Goal: Transaction & Acquisition: Purchase product/service

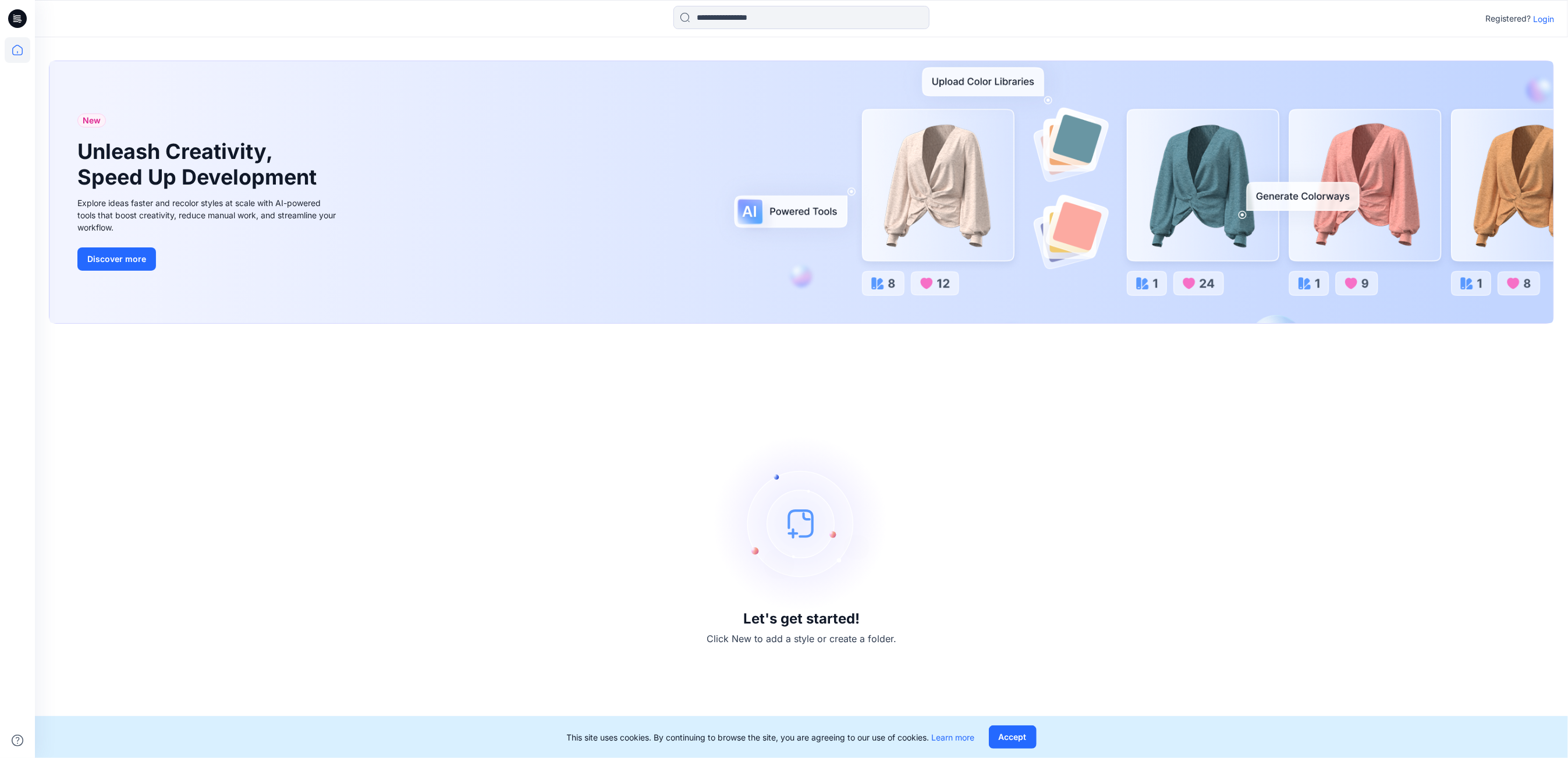
click at [1544, 20] on p "Login" at bounding box center [1544, 18] width 21 height 12
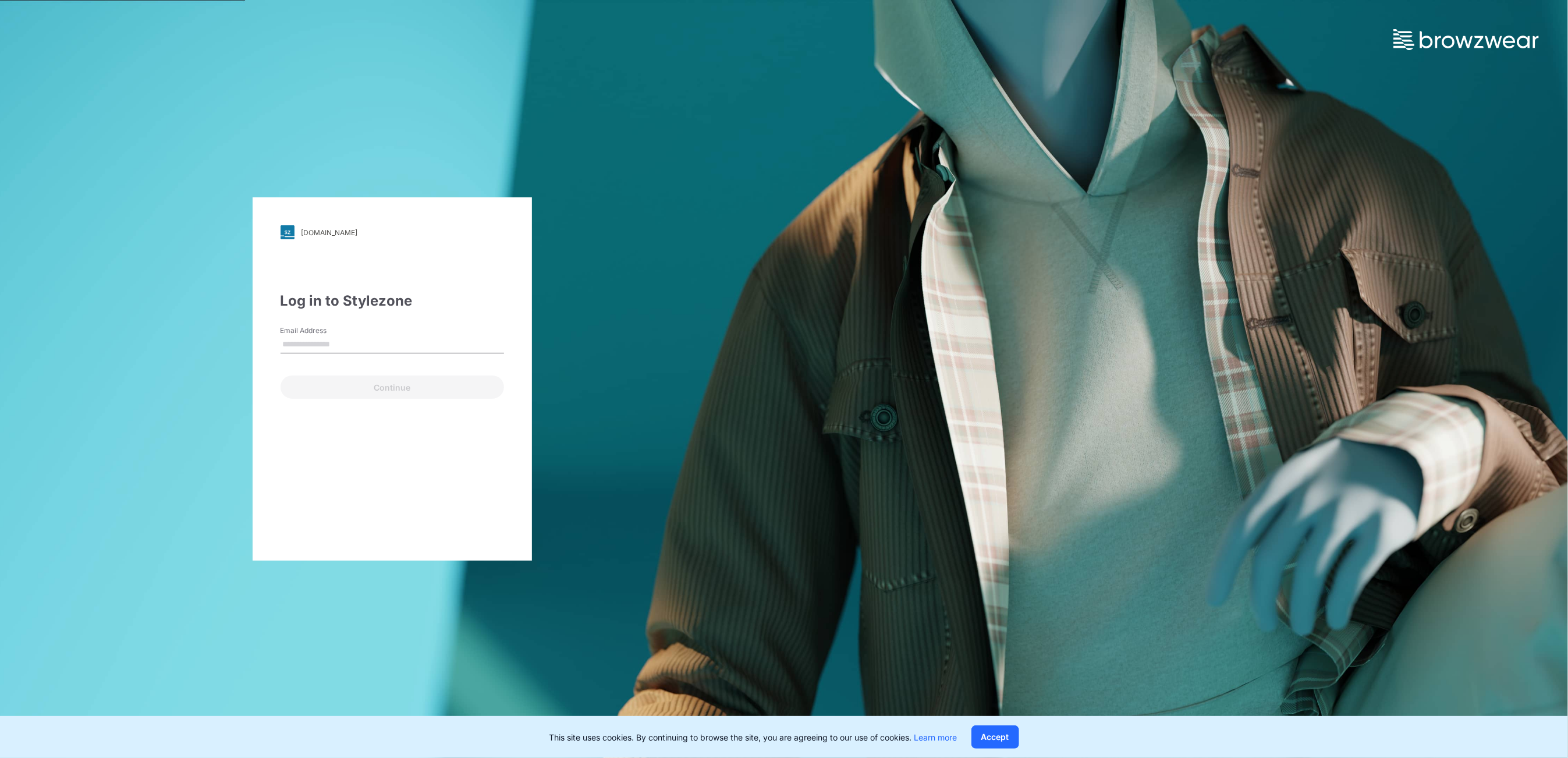
click at [343, 341] on input "Email Address" at bounding box center [393, 345] width 224 height 18
type input "**********"
click at [396, 389] on button "Continue" at bounding box center [393, 387] width 224 height 23
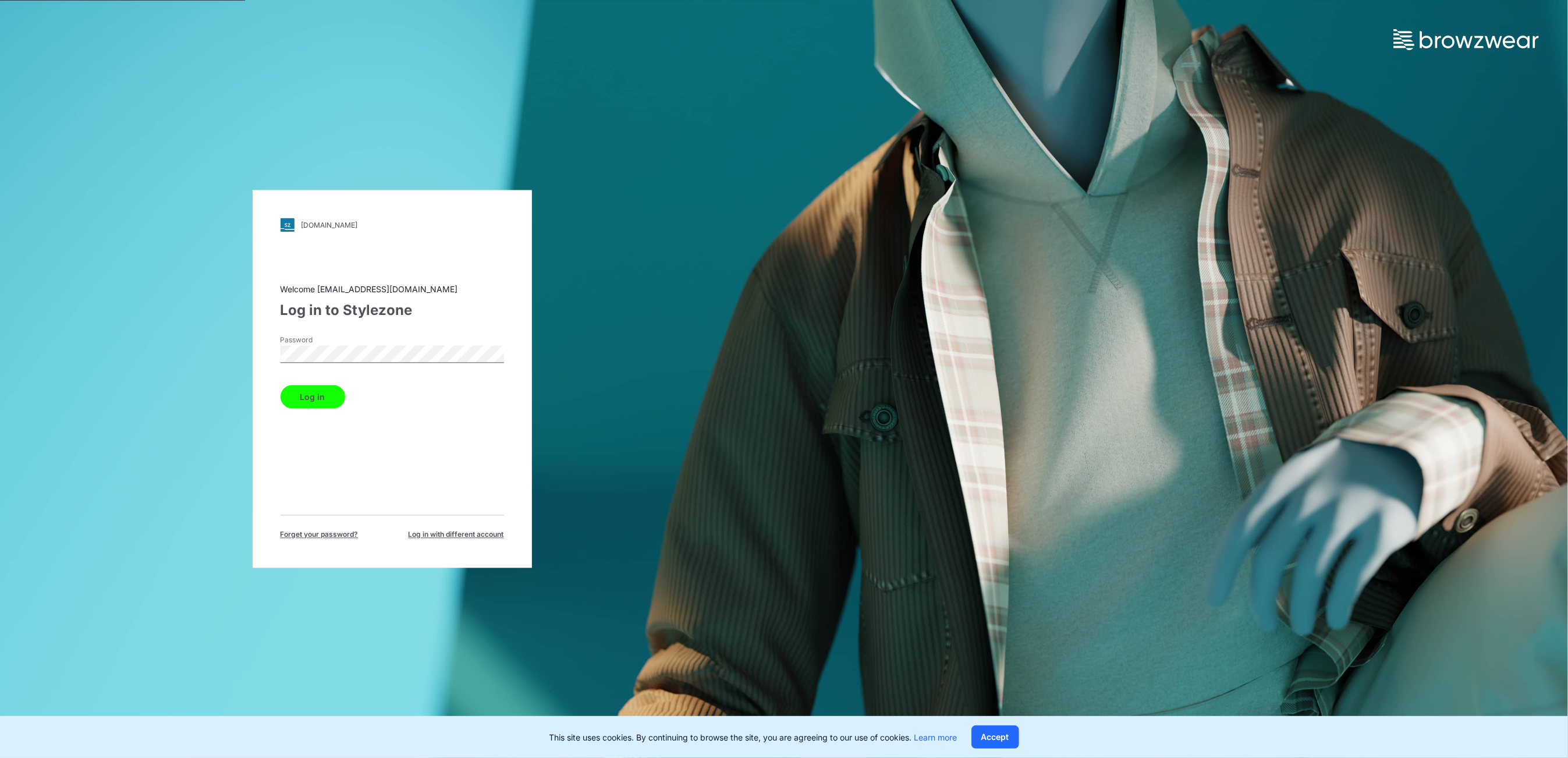
click at [320, 396] on button "Log in" at bounding box center [313, 397] width 64 height 23
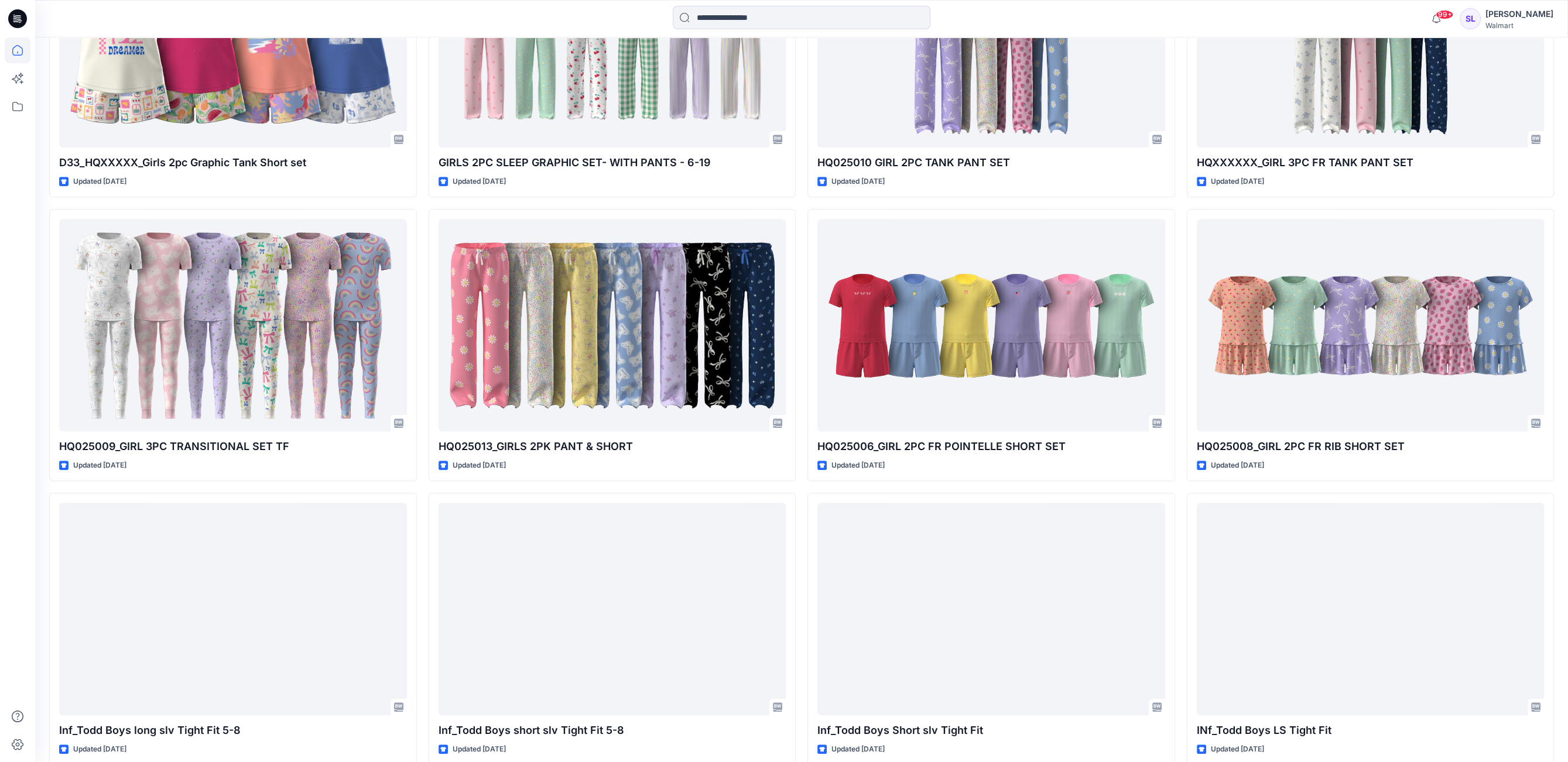
scroll to position [1393, 0]
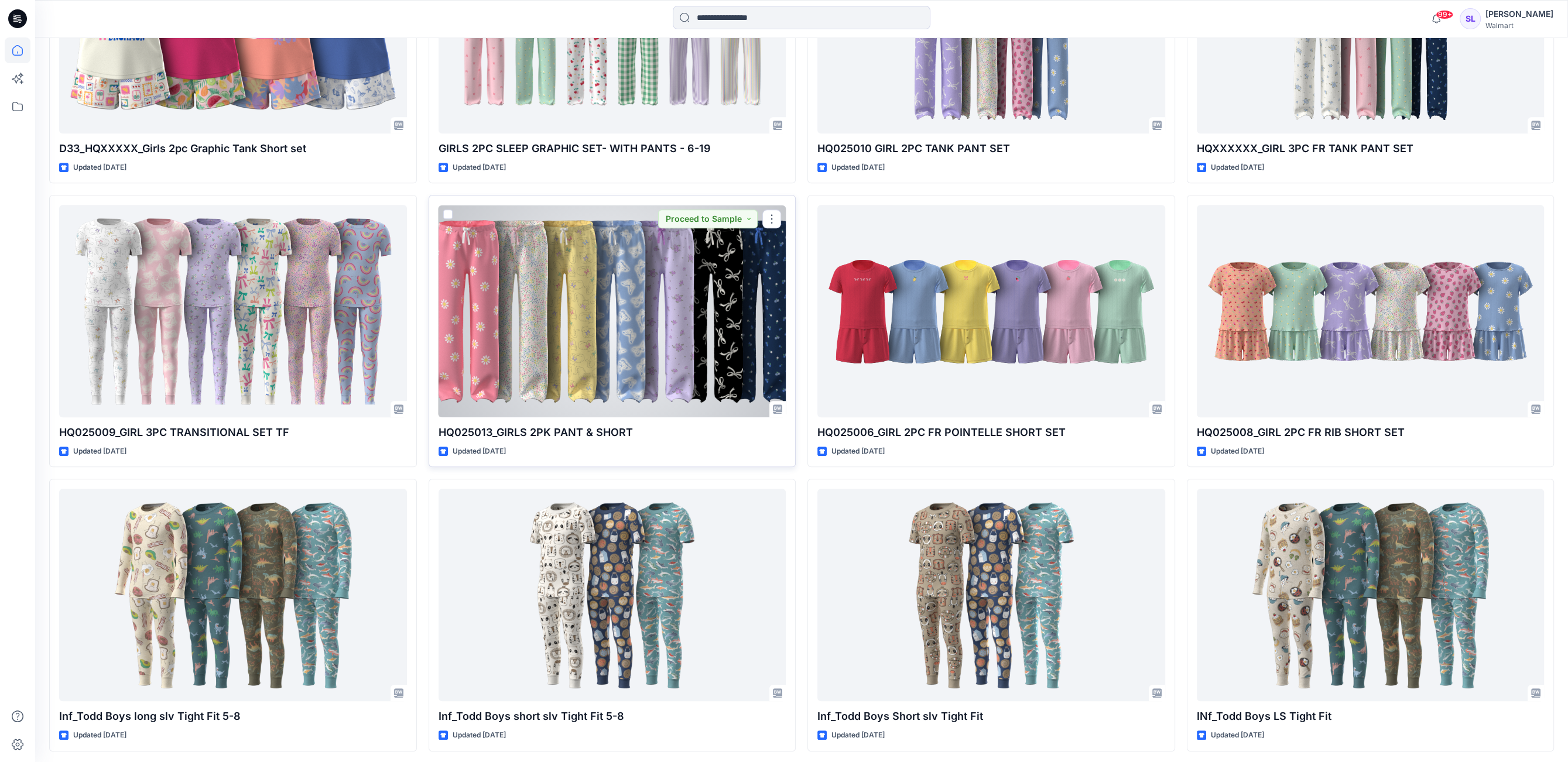
click at [604, 428] on p "HQ025013_GIRLS 2PK PANT & SHORT" at bounding box center [612, 432] width 348 height 16
click at [607, 382] on div at bounding box center [612, 311] width 348 height 213
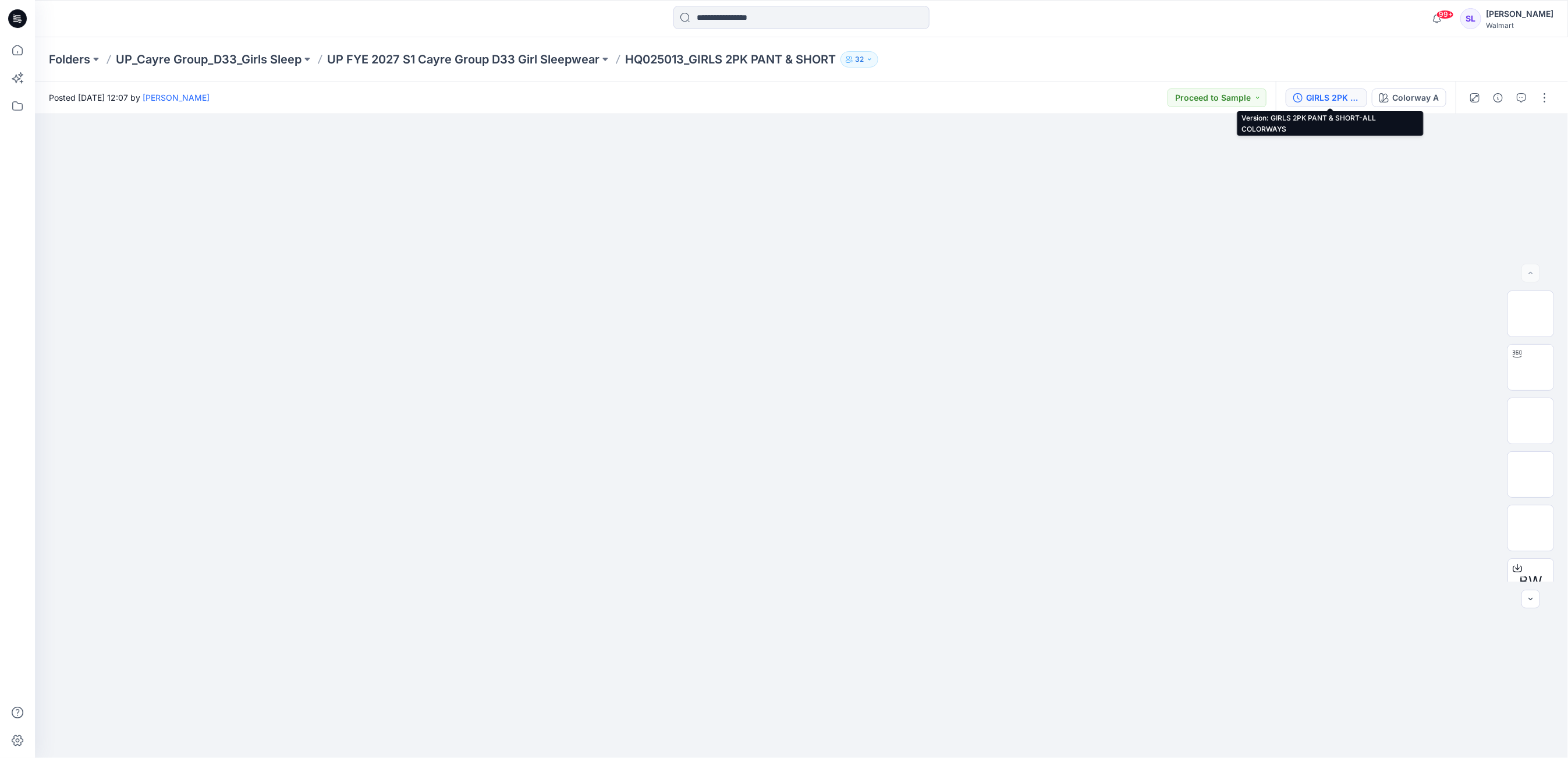
click at [1359, 98] on div "GIRLS 2PK PANT & SHORT-ALL COLORWAYS" at bounding box center [1333, 98] width 54 height 13
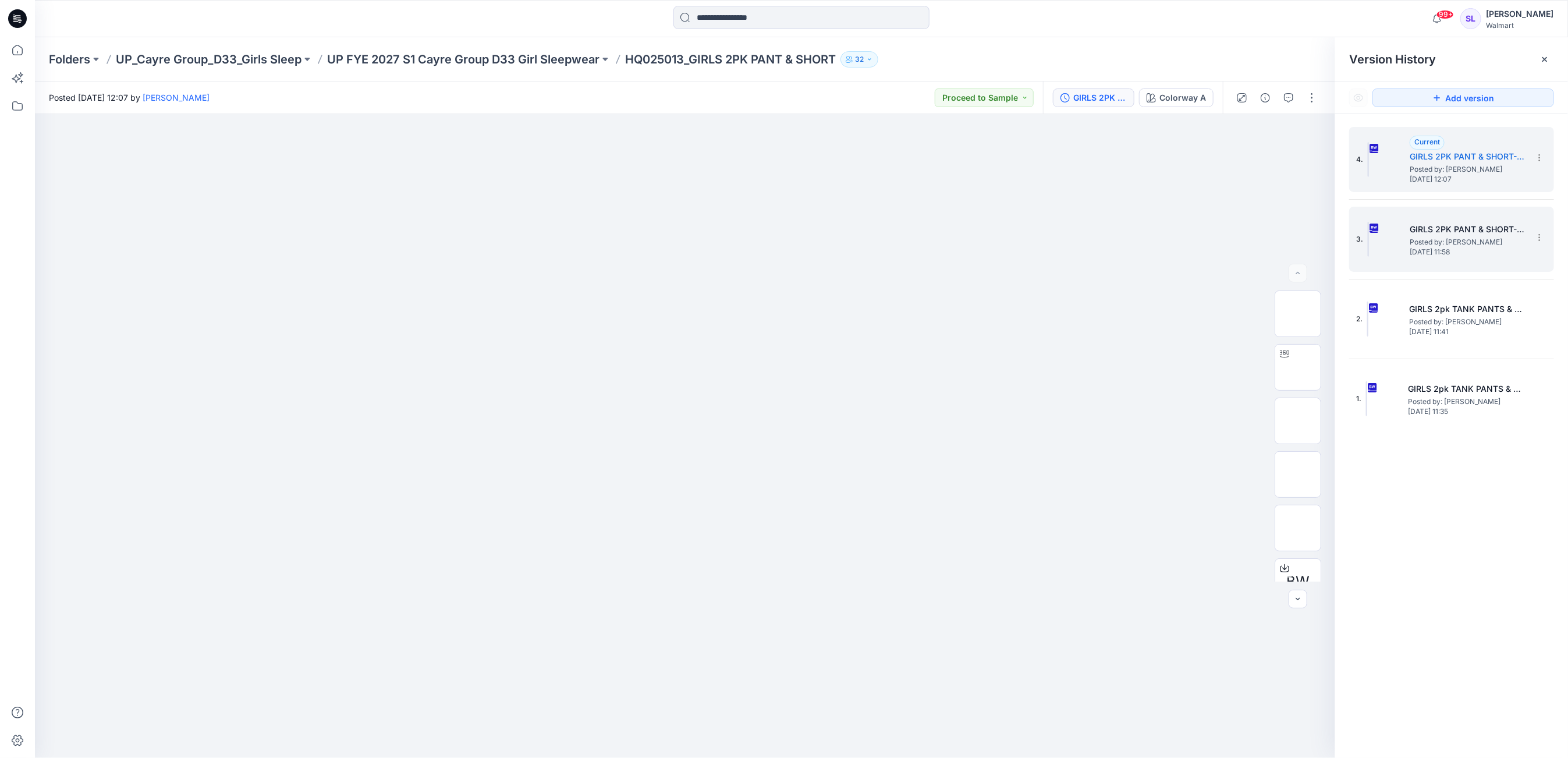
click at [1429, 246] on span "Posted by: [PERSON_NAME]" at bounding box center [1468, 242] width 117 height 11
click at [1439, 161] on h5 "GIRLS 2PK PANT & SHORT-ALL COLORWAYS" at bounding box center [1468, 156] width 117 height 14
